Goal: Find contact information: Find contact information

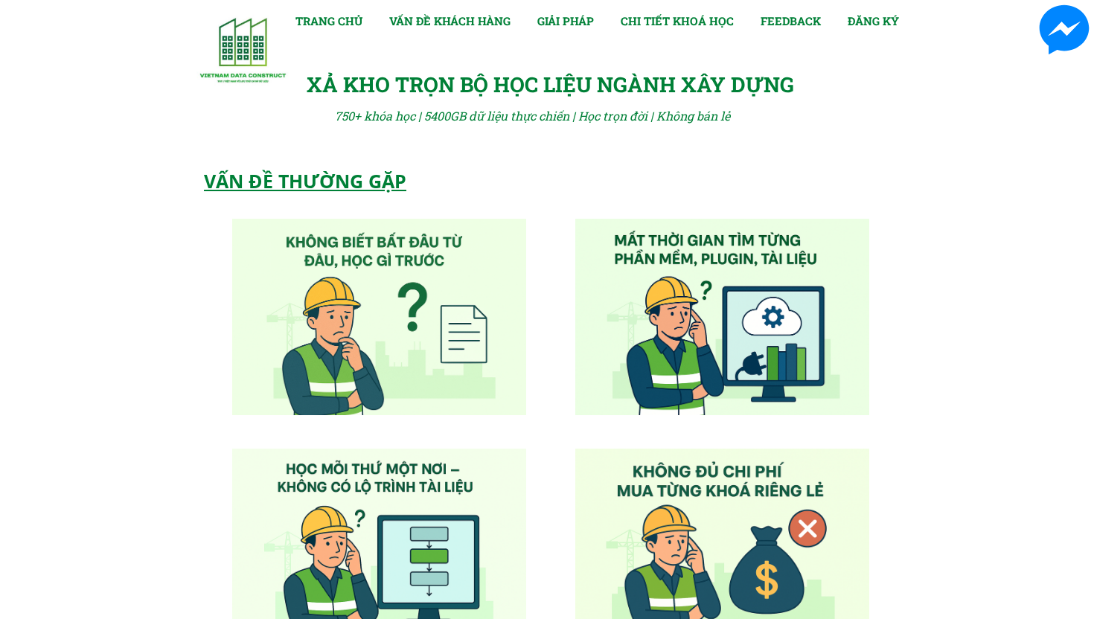
scroll to position [7499, 0]
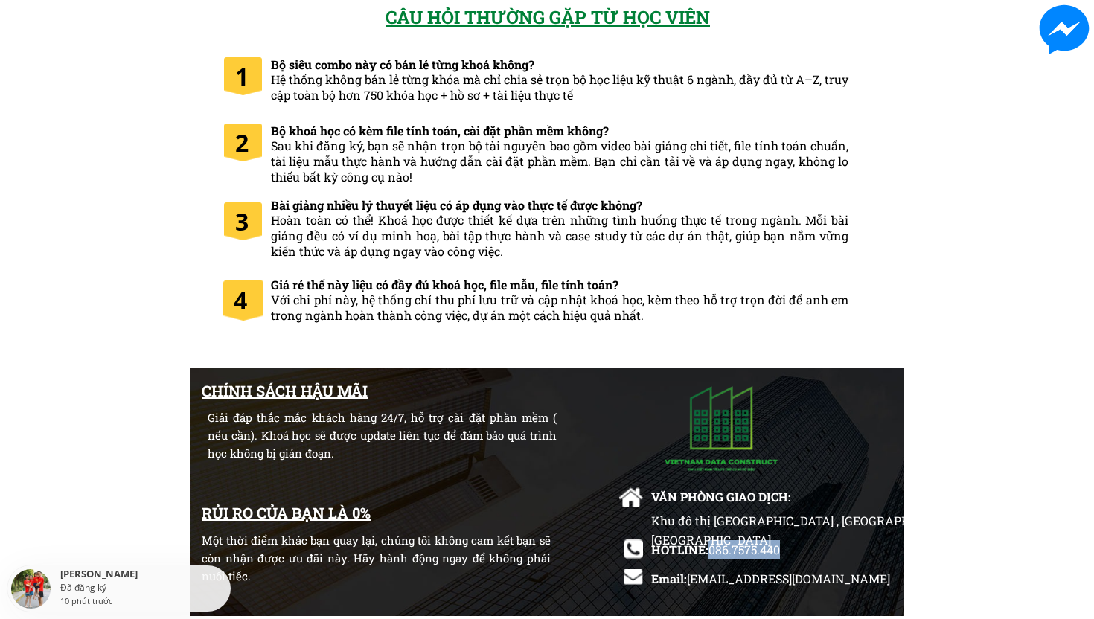
click at [733, 550] on span "086.7575.440" at bounding box center [744, 550] width 71 height 16
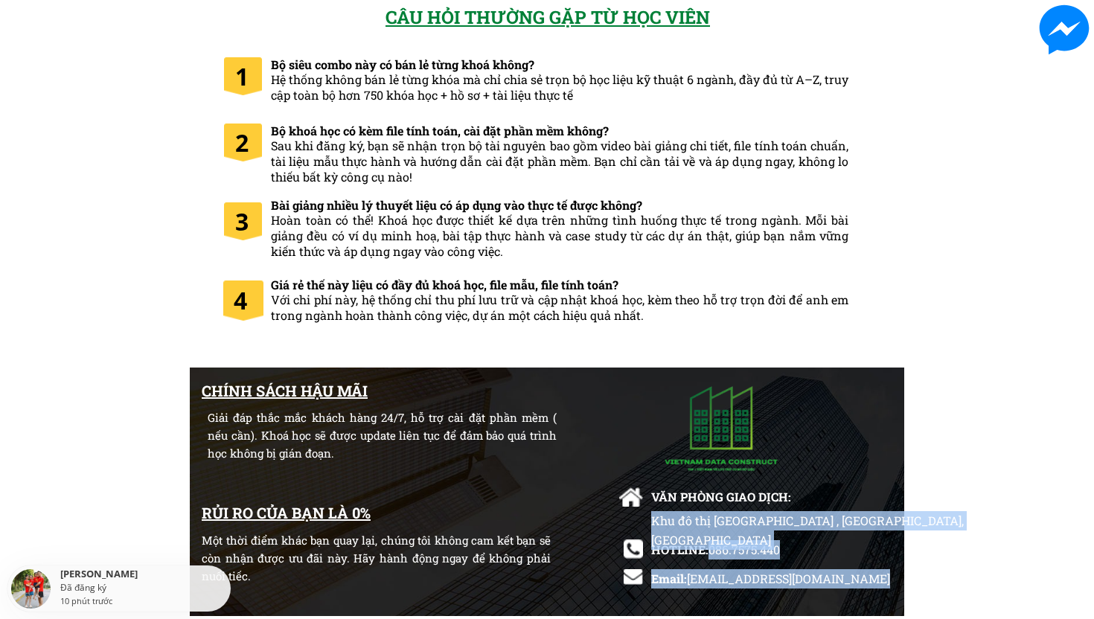
drag, startPoint x: 708, startPoint y: 553, endPoint x: 785, endPoint y: 545, distance: 77.9
click at [785, 545] on div "CHÍNH SÁCH HẬU MÃI Giải đáp thắc mắc khách hàng 24/7, hỗ trợ cài đặt phần mềm (…" at bounding box center [547, 493] width 715 height 251
click at [772, 545] on div "Khu đô thị [GEOGRAPHIC_DATA] , [GEOGRAPHIC_DATA], [GEOGRAPHIC_DATA]" at bounding box center [825, 539] width 349 height 57
drag, startPoint x: 711, startPoint y: 547, endPoint x: 724, endPoint y: 549, distance: 12.9
click at [724, 549] on div "CHÍNH SÁCH HẬU MÃI Giải đáp thắc mắc khách hàng 24/7, hỗ trợ cài đặt phần mềm (…" at bounding box center [547, 493] width 715 height 251
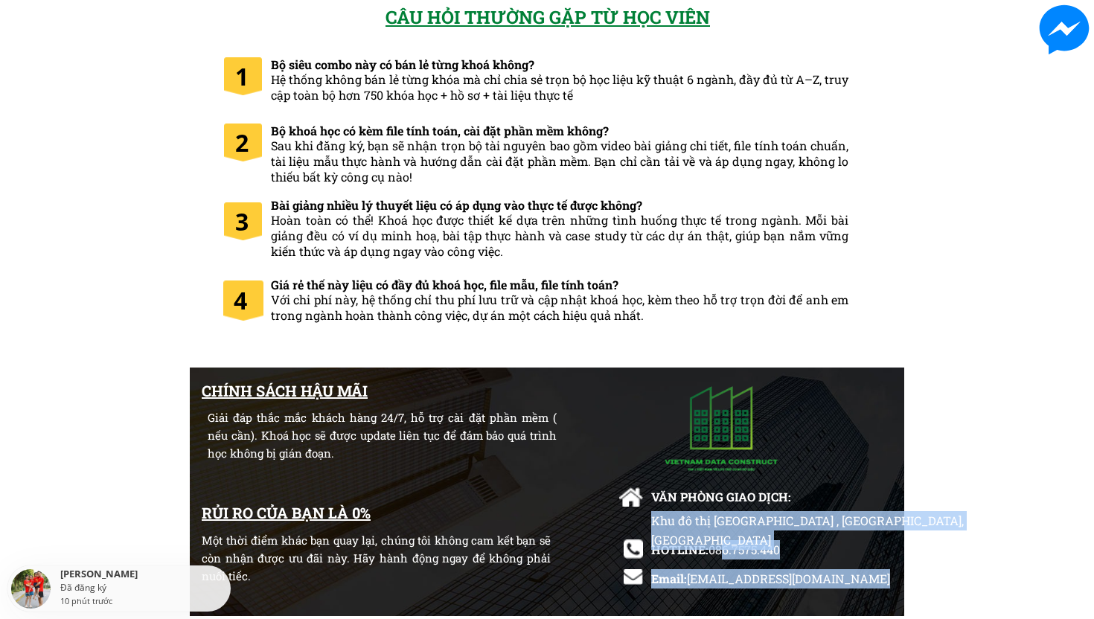
click at [709, 549] on div "Khu đô thị [GEOGRAPHIC_DATA] , [GEOGRAPHIC_DATA], [GEOGRAPHIC_DATA]" at bounding box center [825, 539] width 349 height 57
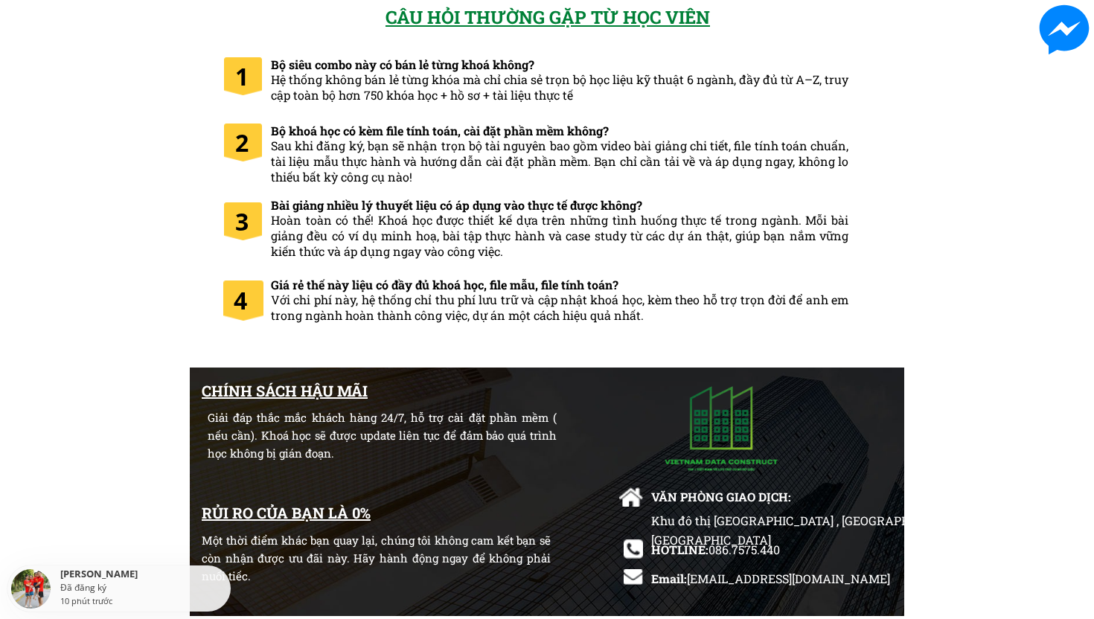
click at [715, 549] on div "Khu đô thị [GEOGRAPHIC_DATA] , [GEOGRAPHIC_DATA], [GEOGRAPHIC_DATA]" at bounding box center [825, 539] width 349 height 57
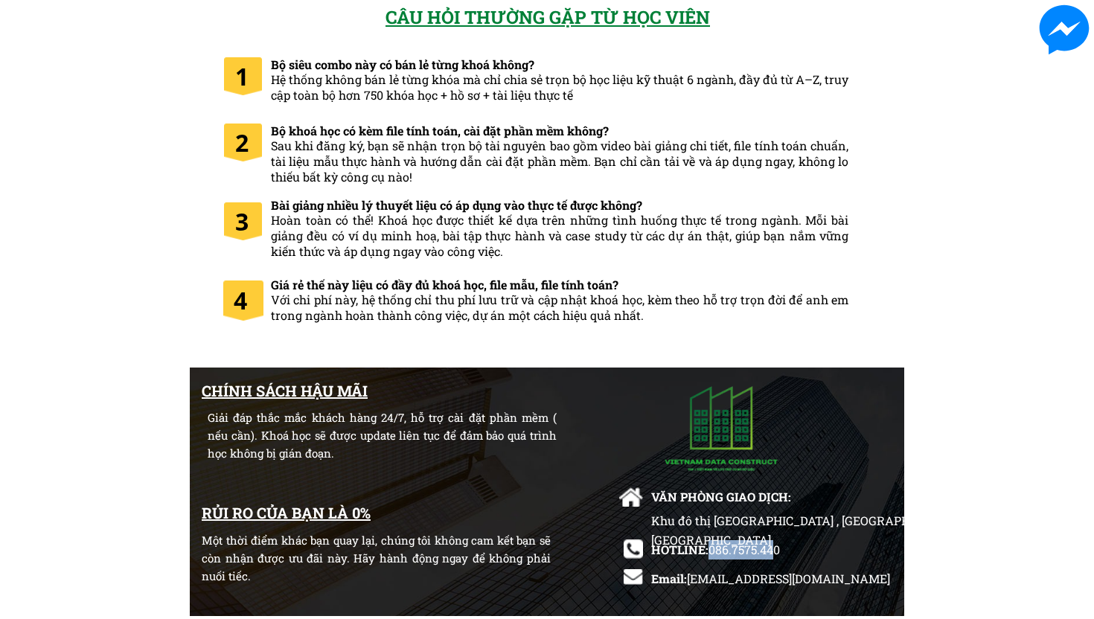
drag, startPoint x: 710, startPoint y: 550, endPoint x: 778, endPoint y: 551, distance: 67.7
click at [778, 551] on span "086.7575.440" at bounding box center [744, 550] width 71 height 16
click at [780, 551] on span "086.7575.440" at bounding box center [744, 550] width 71 height 16
drag, startPoint x: 710, startPoint y: 552, endPoint x: 813, endPoint y: 549, distance: 102.8
click at [813, 549] on div "HOTLINE: 086.7575.440" at bounding box center [749, 549] width 197 height 19
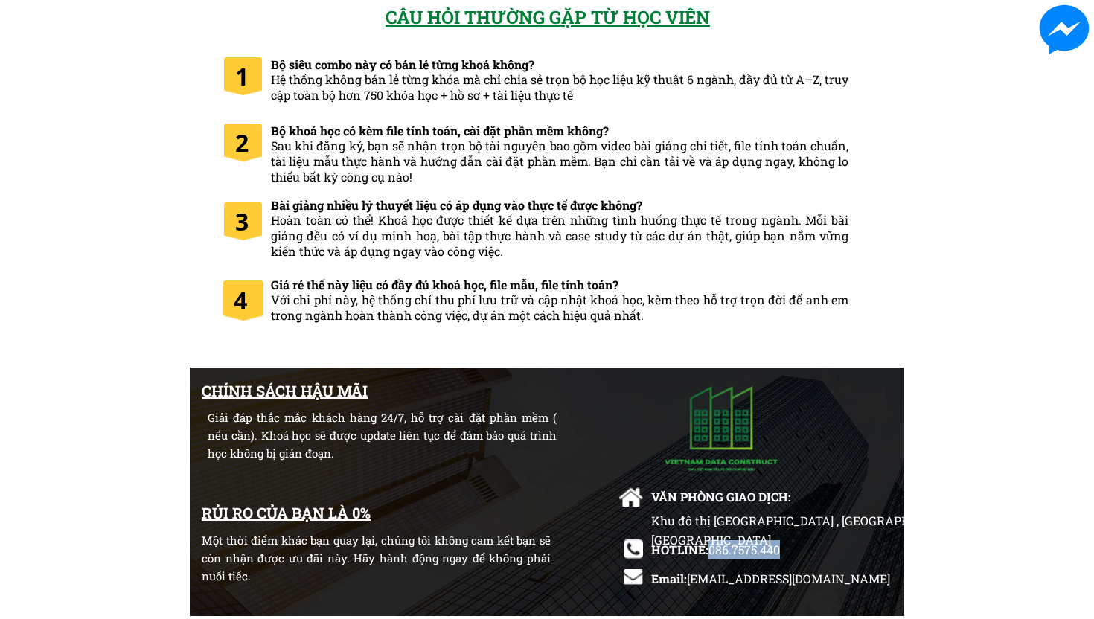
copy span "086.7575.440"
